Goal: Transaction & Acquisition: Obtain resource

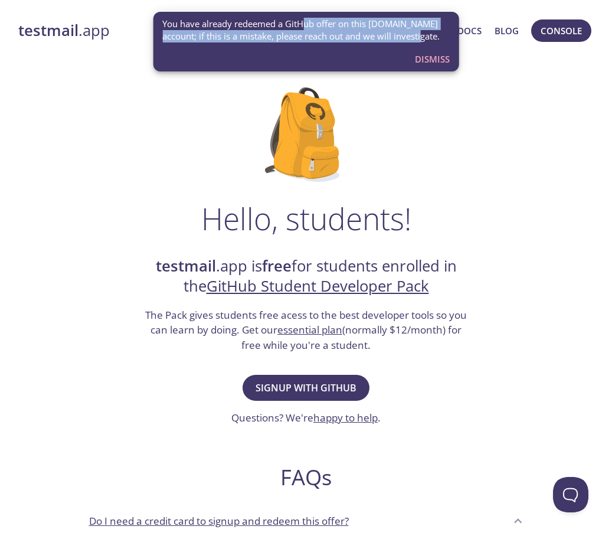
drag, startPoint x: 305, startPoint y: 23, endPoint x: 430, endPoint y: 35, distance: 125.7
click at [430, 35] on span "You have already redeemed a GitHub offer on this testmail.app account; if this …" at bounding box center [305, 30] width 287 height 25
click at [427, 38] on span "You have already redeemed a GitHub offer on this testmail.app account; if this …" at bounding box center [305, 30] width 287 height 25
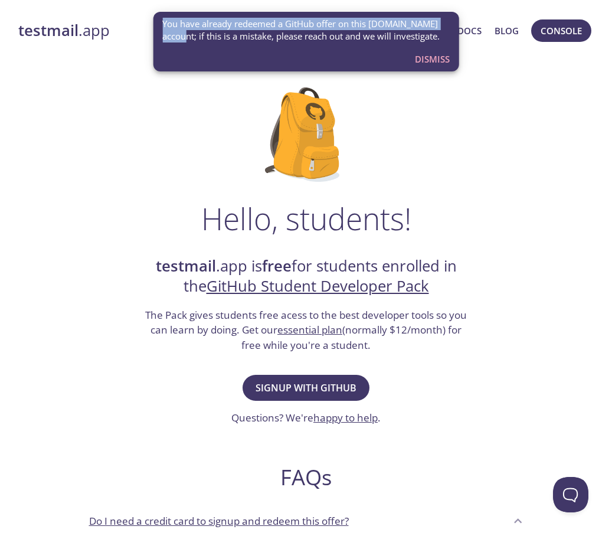
drag, startPoint x: 164, startPoint y: 24, endPoint x: 190, endPoint y: 35, distance: 29.1
click at [190, 35] on span "You have already redeemed a GitHub offer on this testmail.app account; if this …" at bounding box center [305, 30] width 287 height 25
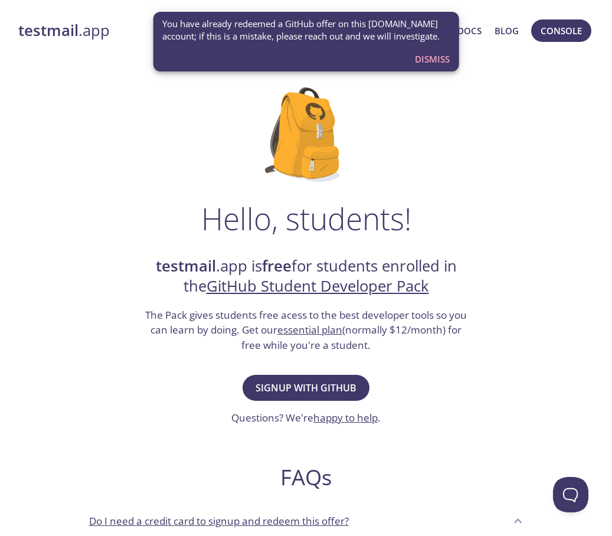
drag, startPoint x: 201, startPoint y: 35, endPoint x: 286, endPoint y: 44, distance: 85.4
click at [202, 35] on span "You have already redeemed a GitHub offer on this testmail.app account; if this …" at bounding box center [305, 30] width 287 height 25
click at [440, 55] on span "Dismiss" at bounding box center [432, 58] width 35 height 15
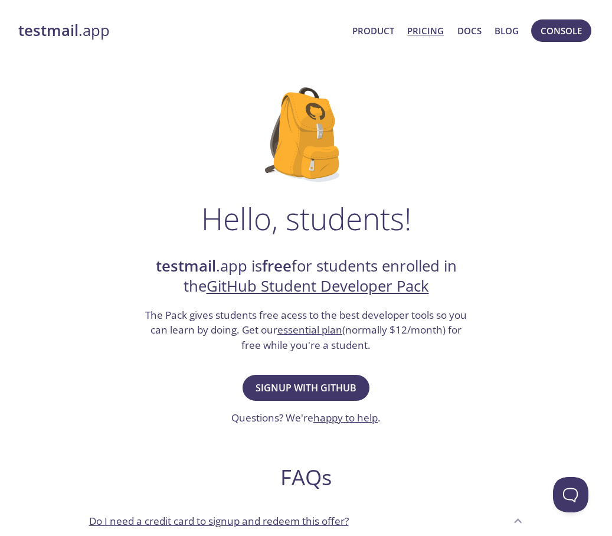
click at [420, 31] on link "Pricing" at bounding box center [425, 30] width 37 height 15
